Goal: Task Accomplishment & Management: Complete application form

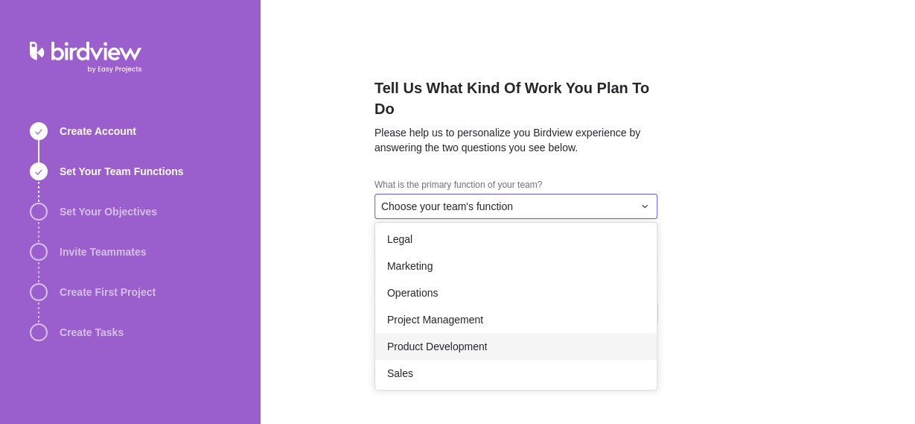
scroll to position [107, 0]
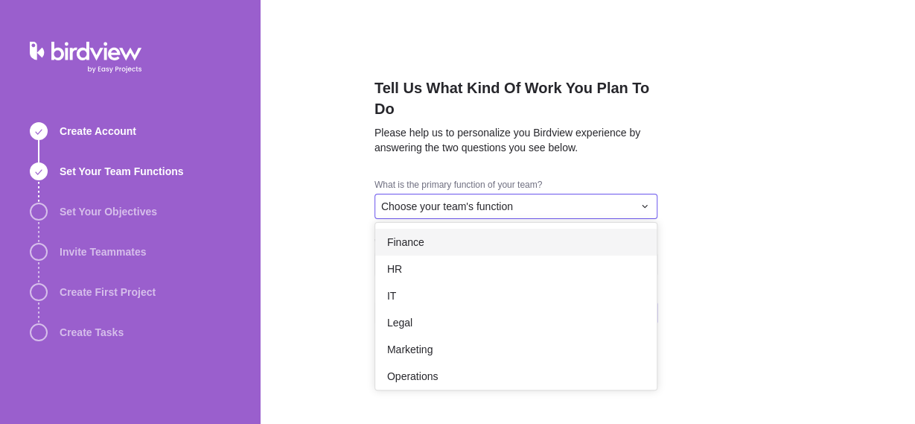
click at [435, 237] on div "Finance" at bounding box center [515, 242] width 281 height 27
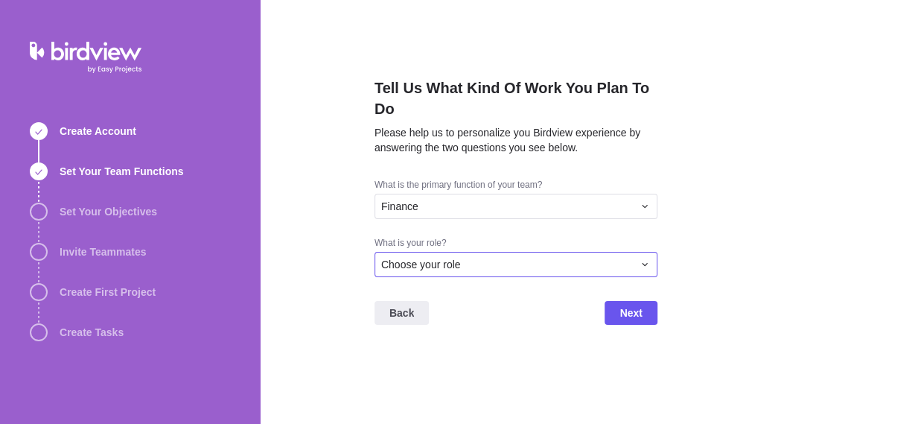
click at [543, 255] on div "Choose your role" at bounding box center [515, 264] width 283 height 25
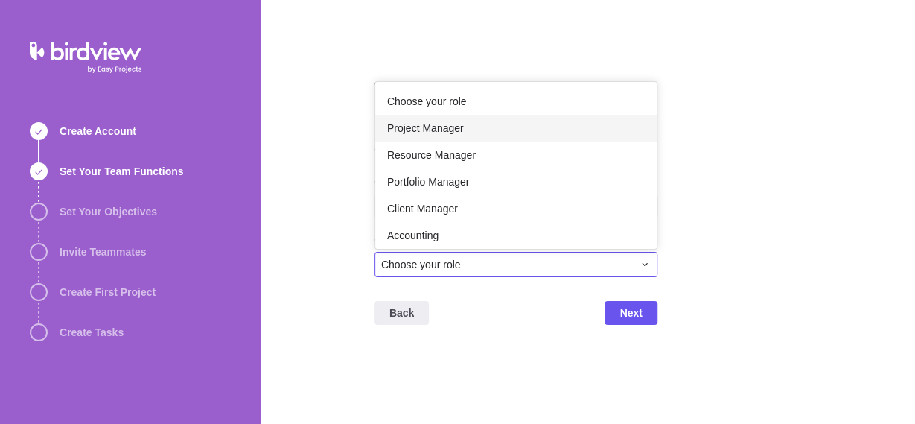
click at [494, 131] on div "Project Manager" at bounding box center [515, 128] width 281 height 27
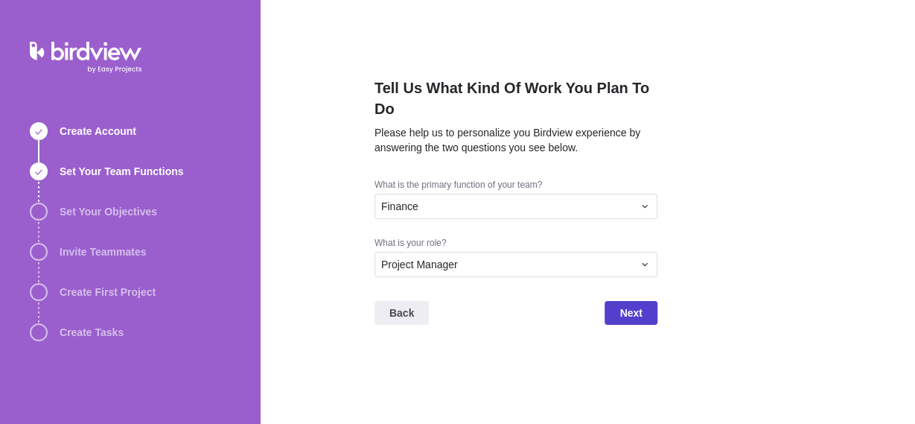
click at [641, 320] on span "Next" at bounding box center [630, 313] width 22 height 18
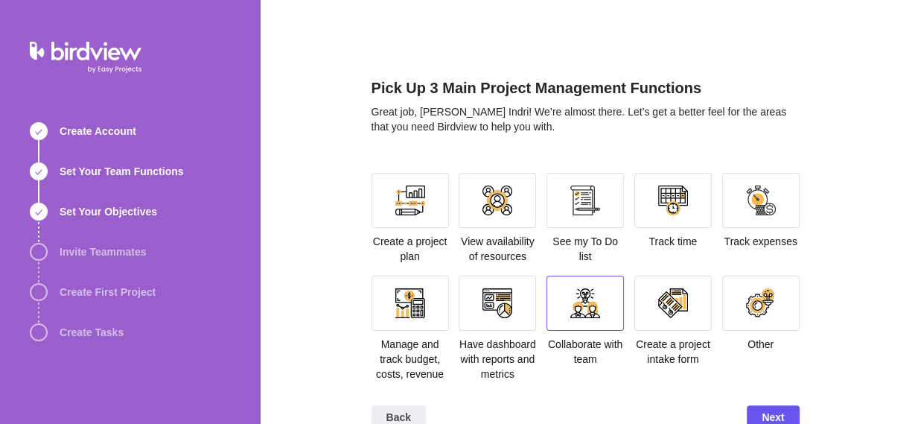
click at [590, 296] on div at bounding box center [585, 303] width 30 height 30
click at [675, 307] on div at bounding box center [673, 303] width 30 height 30
click at [678, 218] on div at bounding box center [672, 200] width 77 height 55
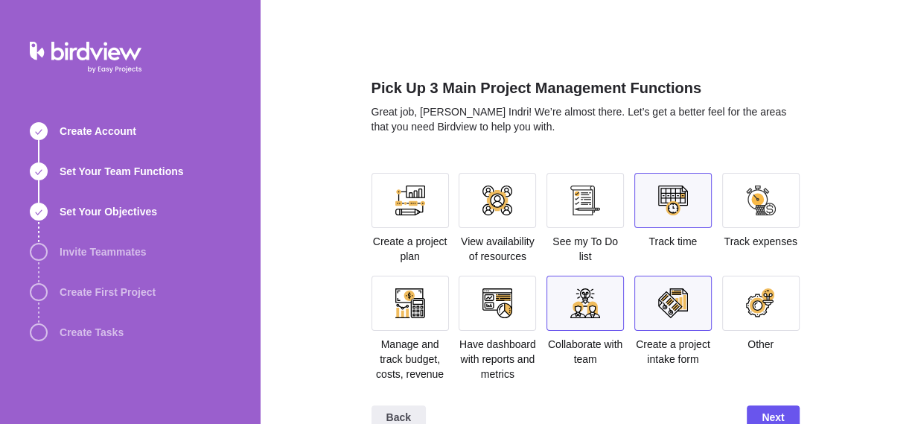
scroll to position [28, 0]
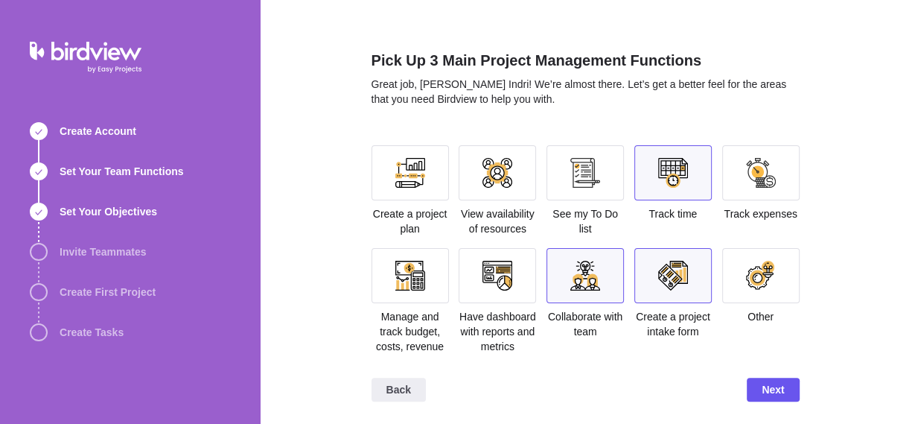
click at [571, 178] on div at bounding box center [585, 173] width 30 height 30
click at [658, 177] on div at bounding box center [673, 173] width 30 height 30
click at [572, 174] on div at bounding box center [585, 173] width 30 height 30
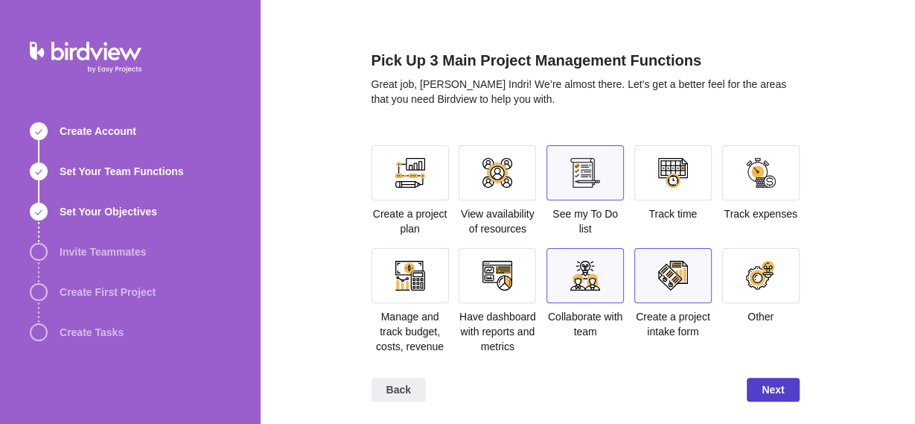
click at [779, 389] on span "Next" at bounding box center [773, 389] width 52 height 24
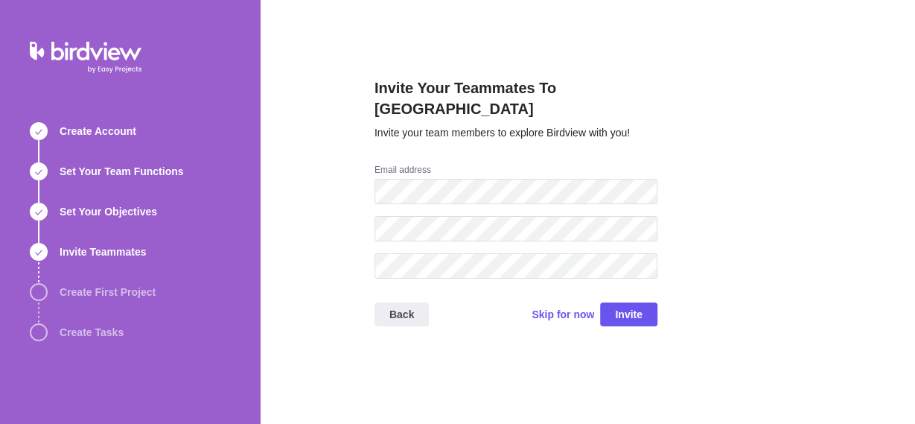
scroll to position [0, 0]
click at [575, 307] on span "Skip for now" at bounding box center [563, 314] width 63 height 15
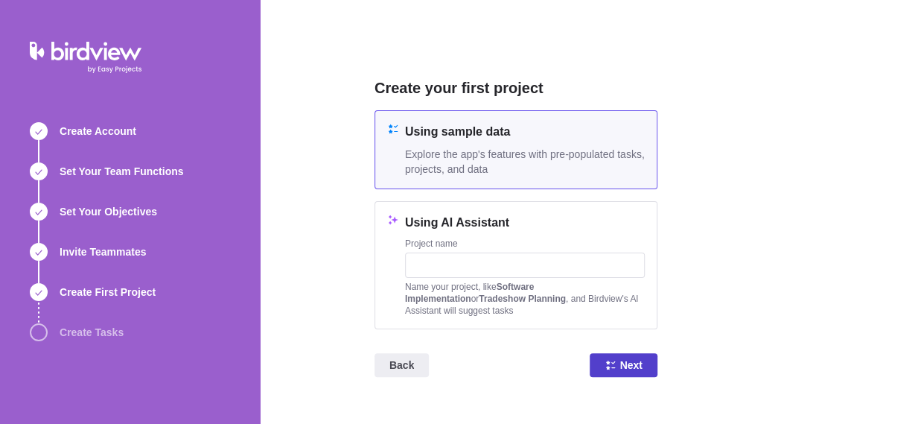
click at [617, 360] on span "Next" at bounding box center [623, 365] width 67 height 24
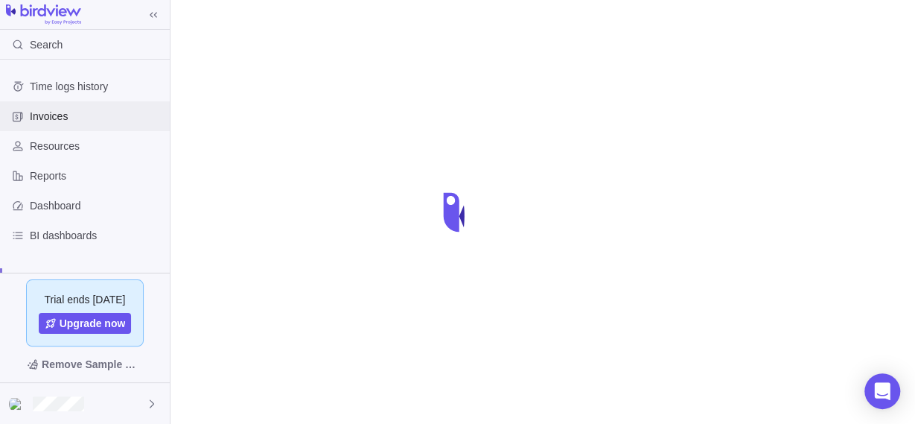
click at [59, 108] on div "Invoices" at bounding box center [85, 116] width 170 height 30
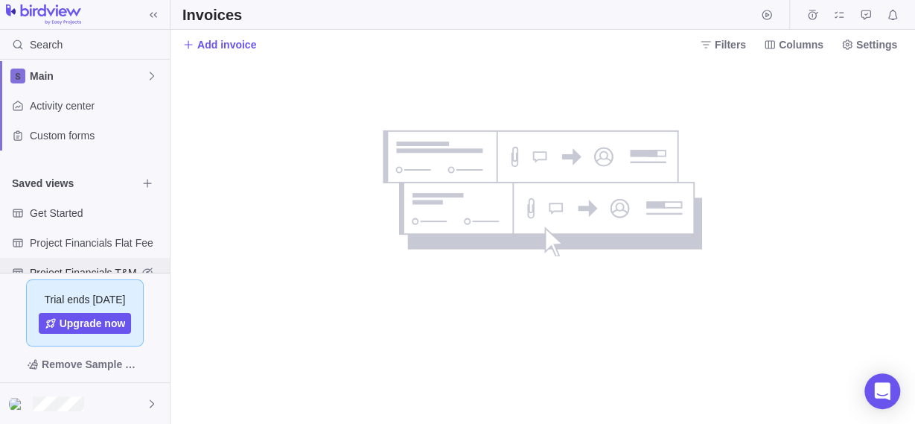
scroll to position [262, 0]
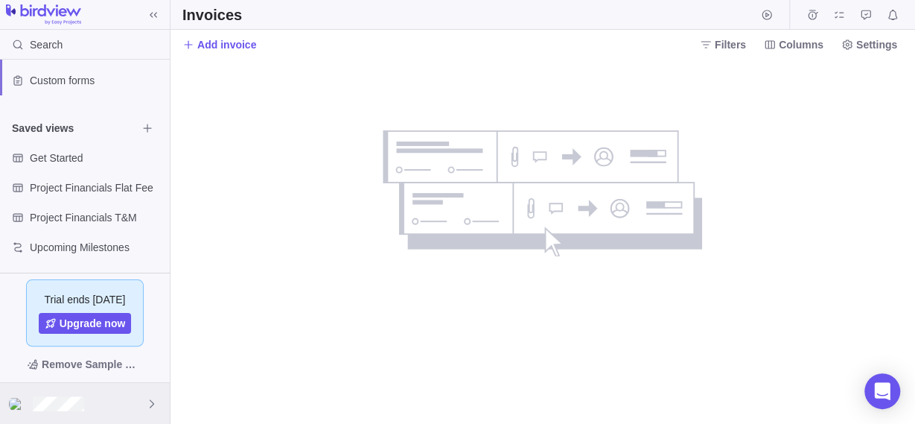
click at [148, 398] on icon at bounding box center [152, 404] width 12 height 12
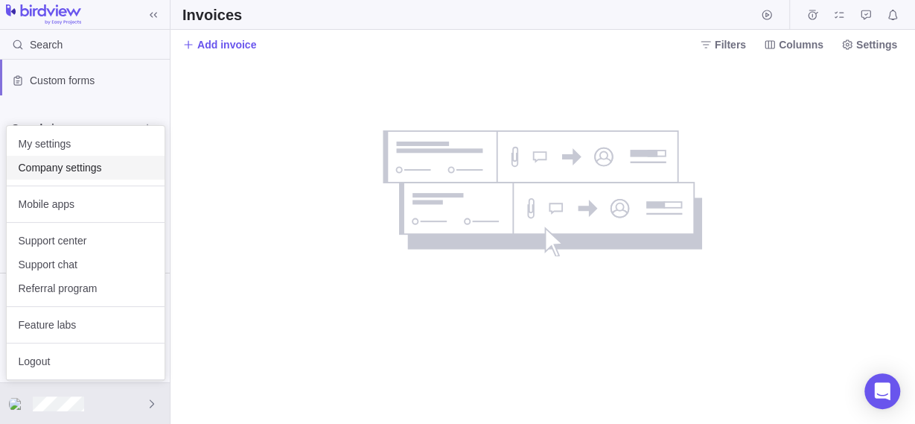
click at [93, 171] on span "Company settings" at bounding box center [86, 167] width 134 height 15
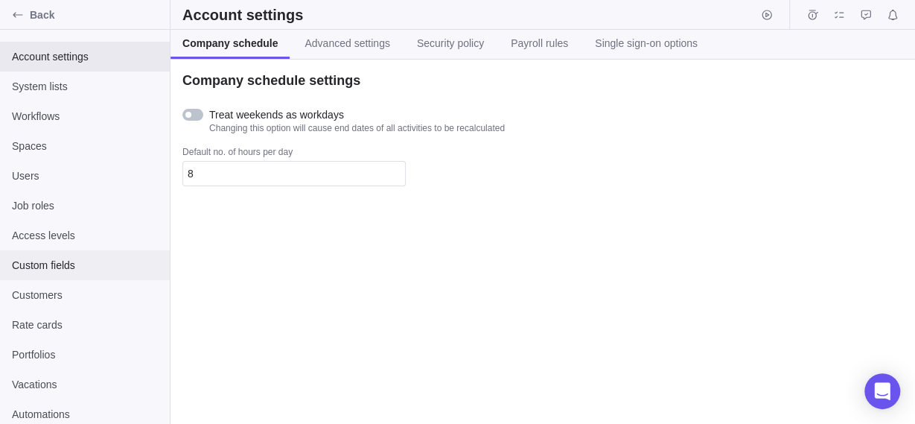
scroll to position [34, 0]
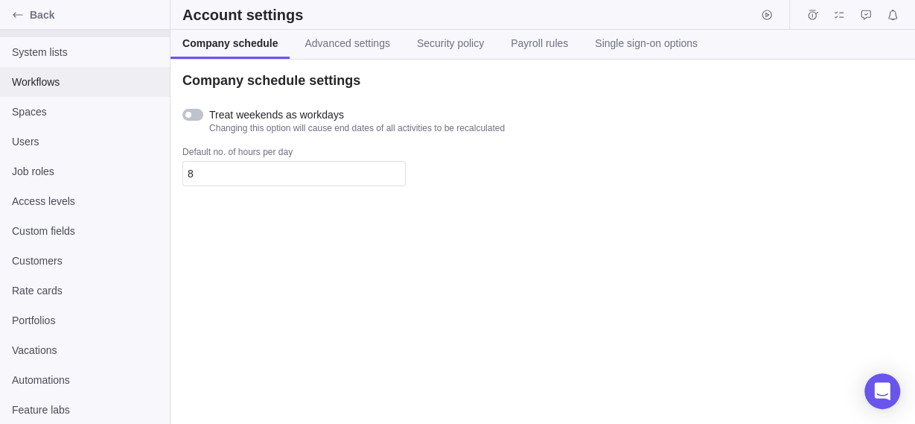
click at [68, 83] on span "Workflows" at bounding box center [85, 81] width 146 height 15
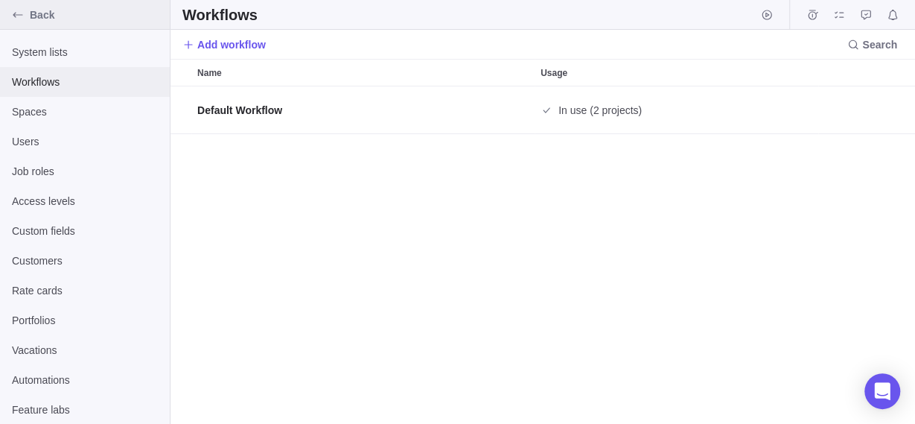
scroll to position [325, 731]
click at [49, 16] on span "Back" at bounding box center [97, 14] width 134 height 15
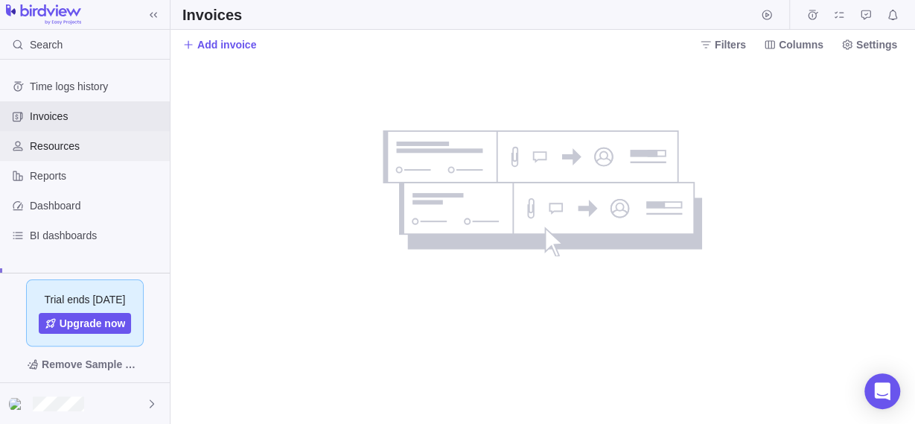
click at [83, 148] on span "Resources" at bounding box center [97, 145] width 134 height 15
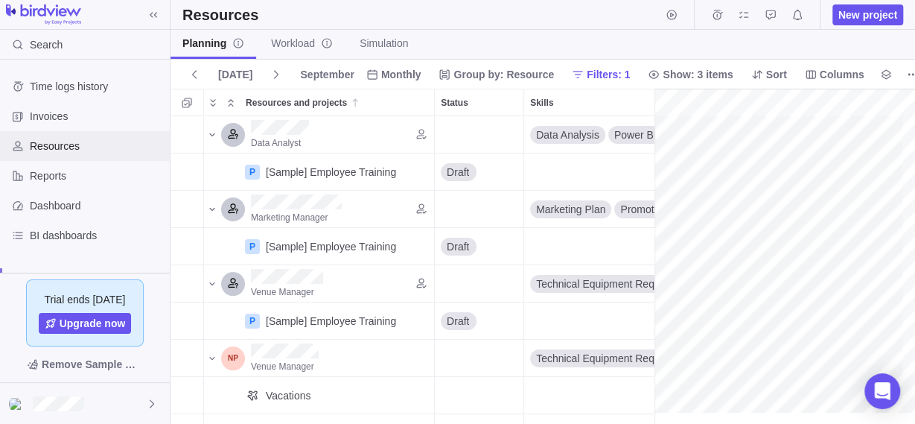
scroll to position [0, 258]
click at [80, 114] on span "Invoices" at bounding box center [97, 116] width 134 height 15
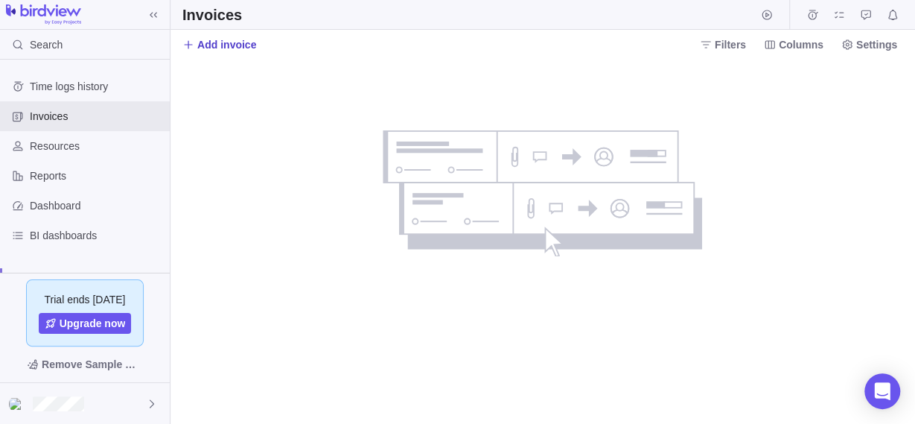
click at [214, 38] on span "Add invoice" at bounding box center [226, 44] width 59 height 15
